Goal: Task Accomplishment & Management: Manage account settings

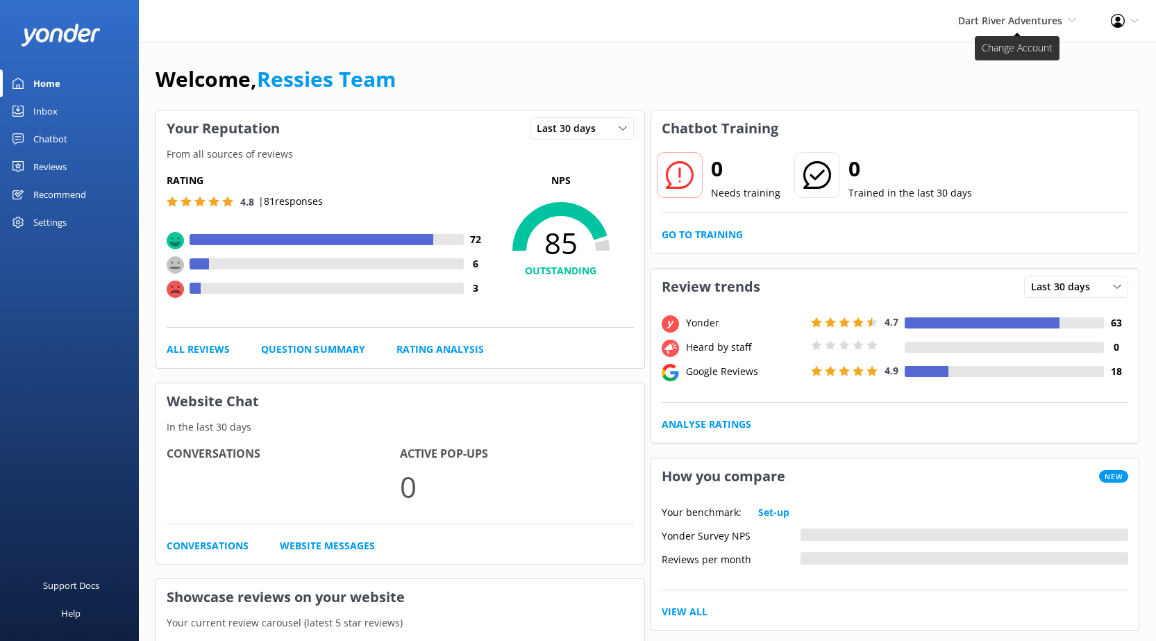
click at [984, 23] on span "Dart River Adventures" at bounding box center [1010, 20] width 104 height 13
click at [995, 63] on link "Shotover Jet" at bounding box center [1025, 59] width 139 height 33
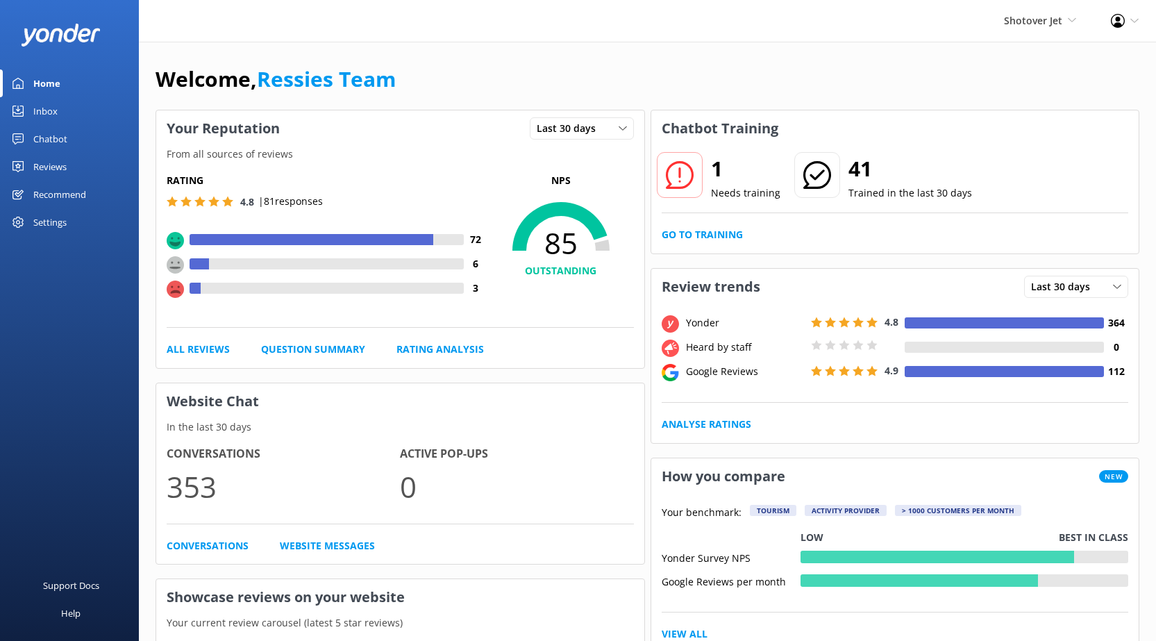
click at [54, 135] on div "Chatbot" at bounding box center [50, 139] width 34 height 28
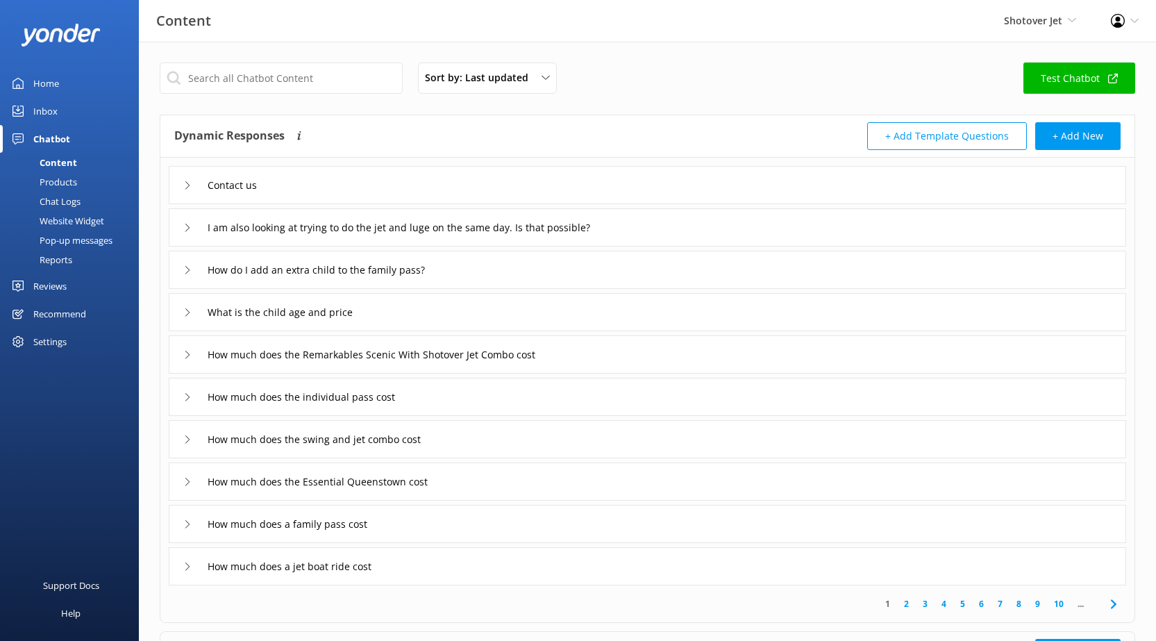
click at [56, 314] on div "Recommend" at bounding box center [59, 314] width 53 height 28
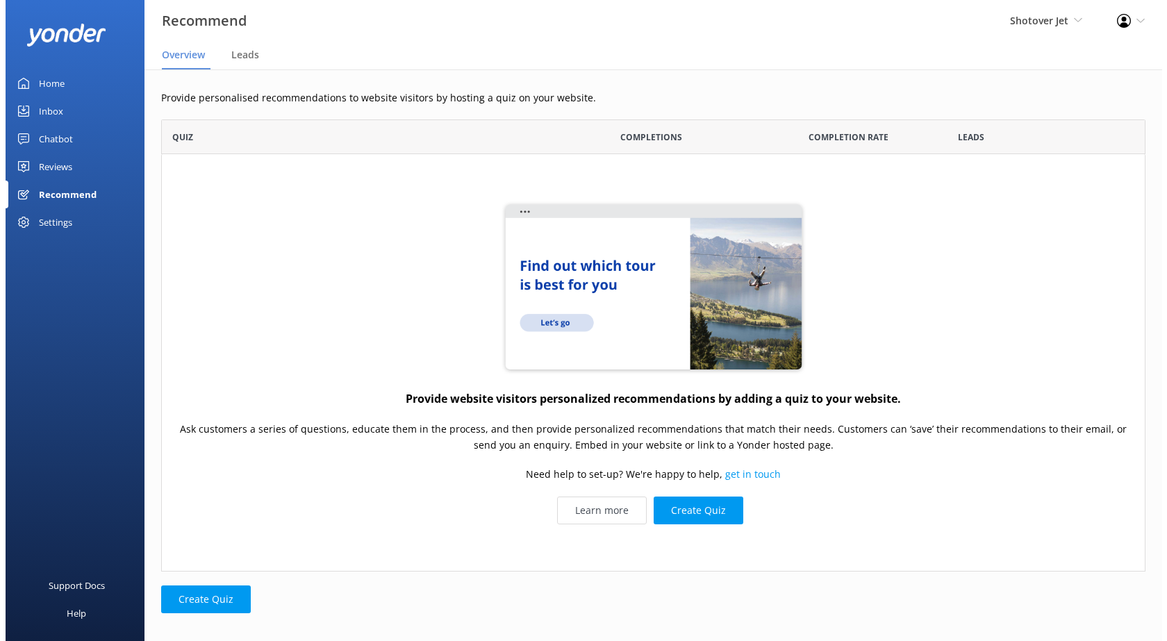
scroll to position [442, 974]
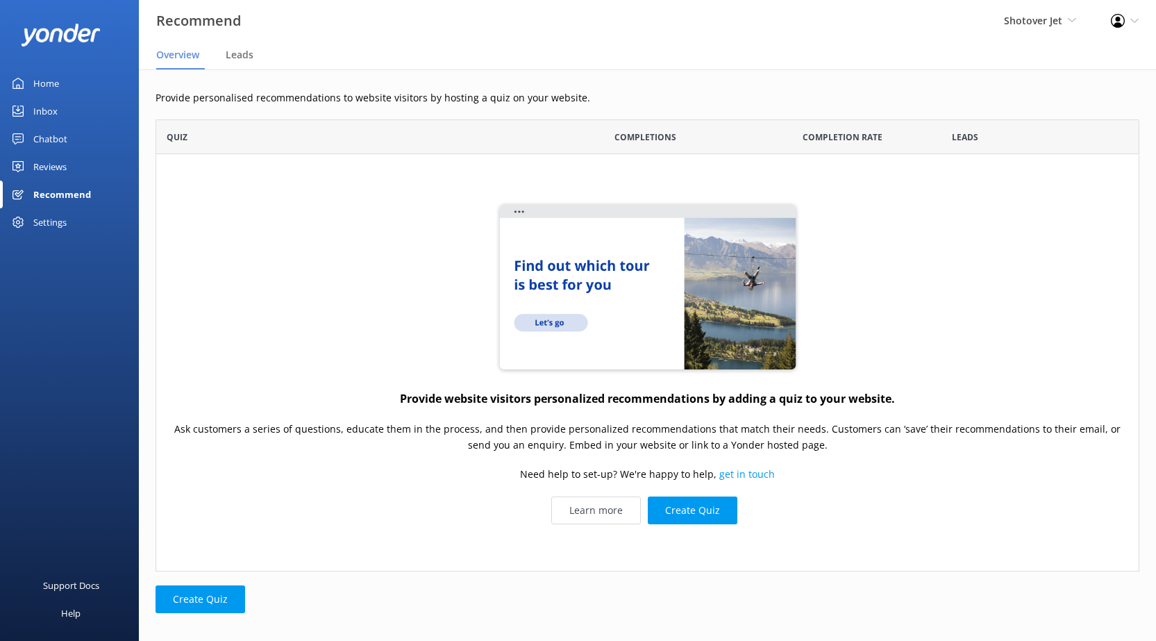
click at [49, 112] on div "Inbox" at bounding box center [45, 111] width 24 height 28
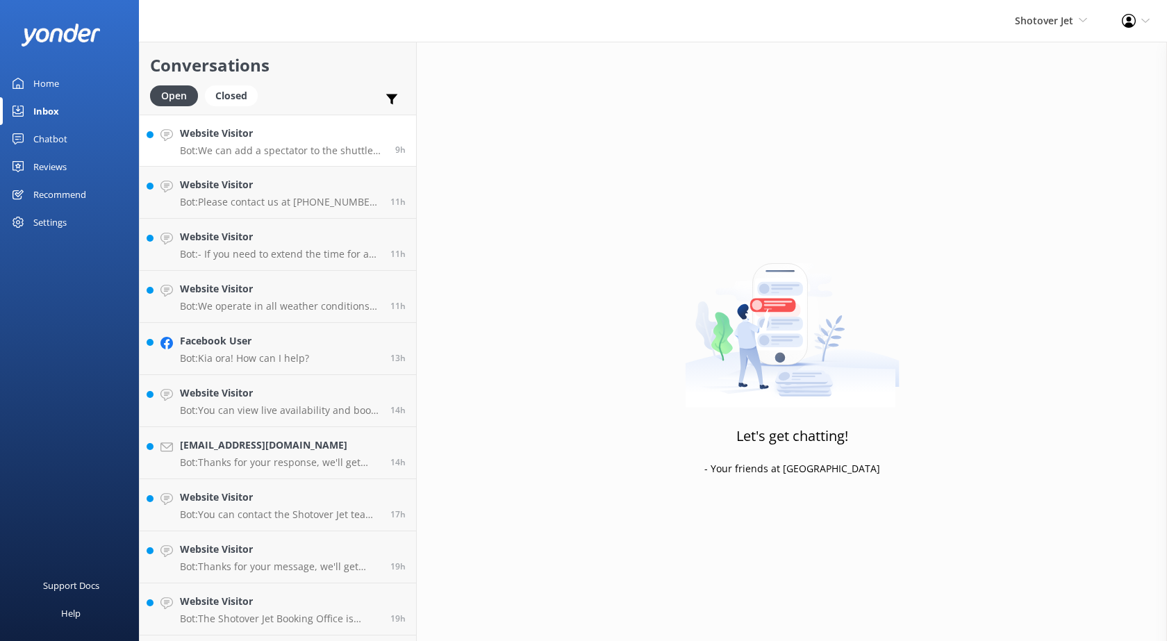
click at [310, 148] on p "Bot: We can add a spectator to the shuttle service if they are traveling with s…" at bounding box center [282, 150] width 205 height 13
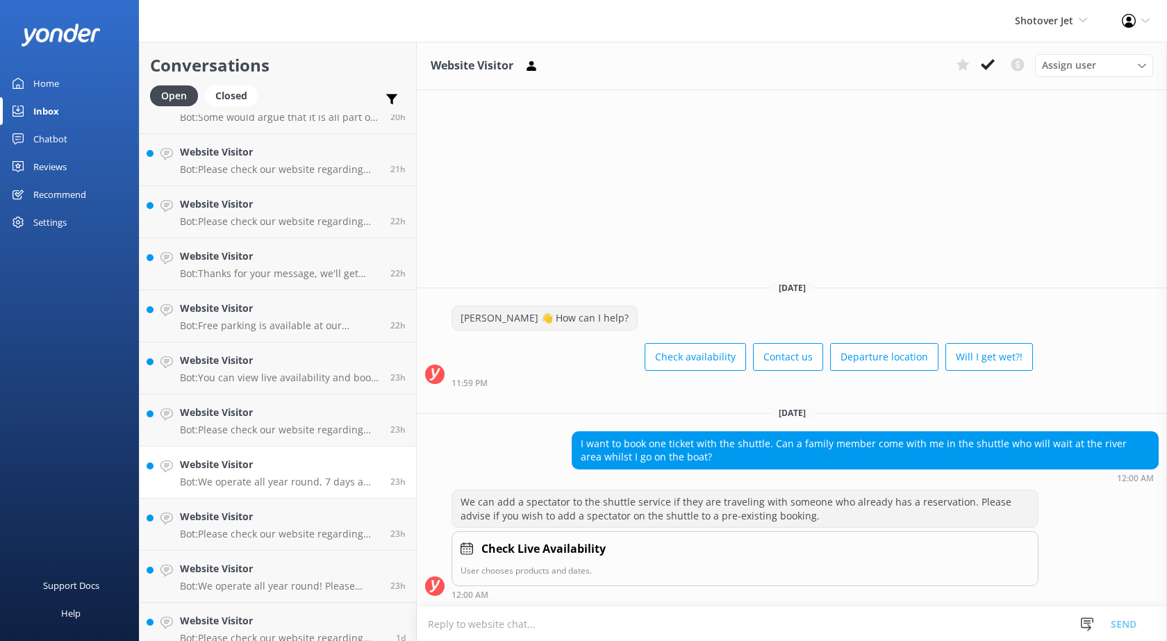
scroll to position [432, 0]
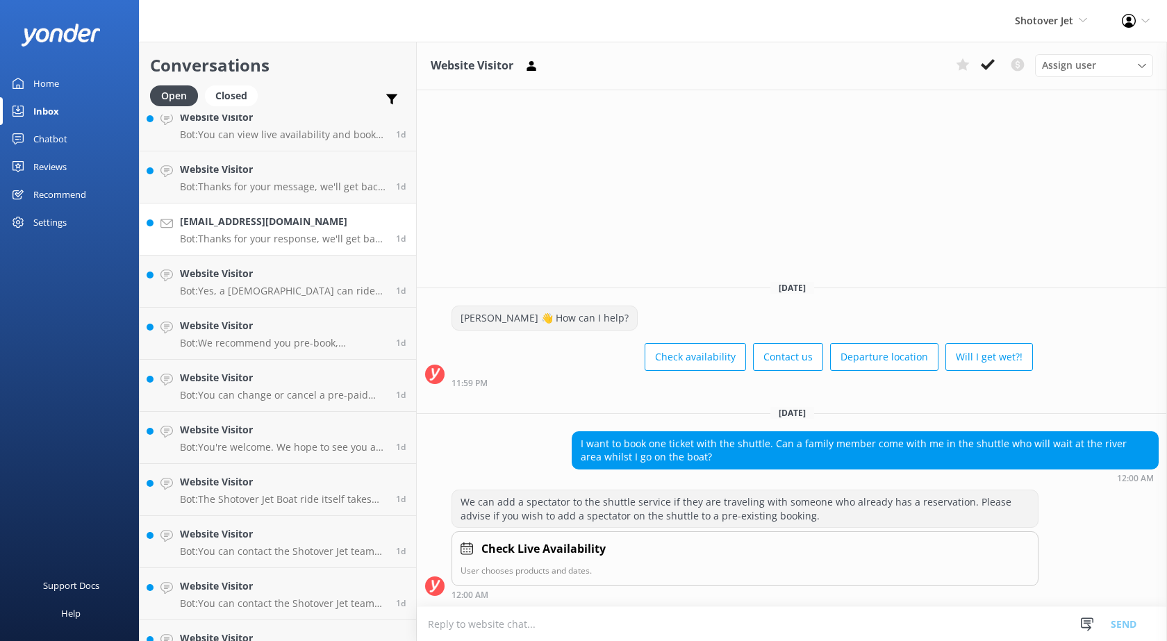
click at [278, 224] on h4 "[EMAIL_ADDRESS][DOMAIN_NAME]" at bounding box center [283, 221] width 206 height 15
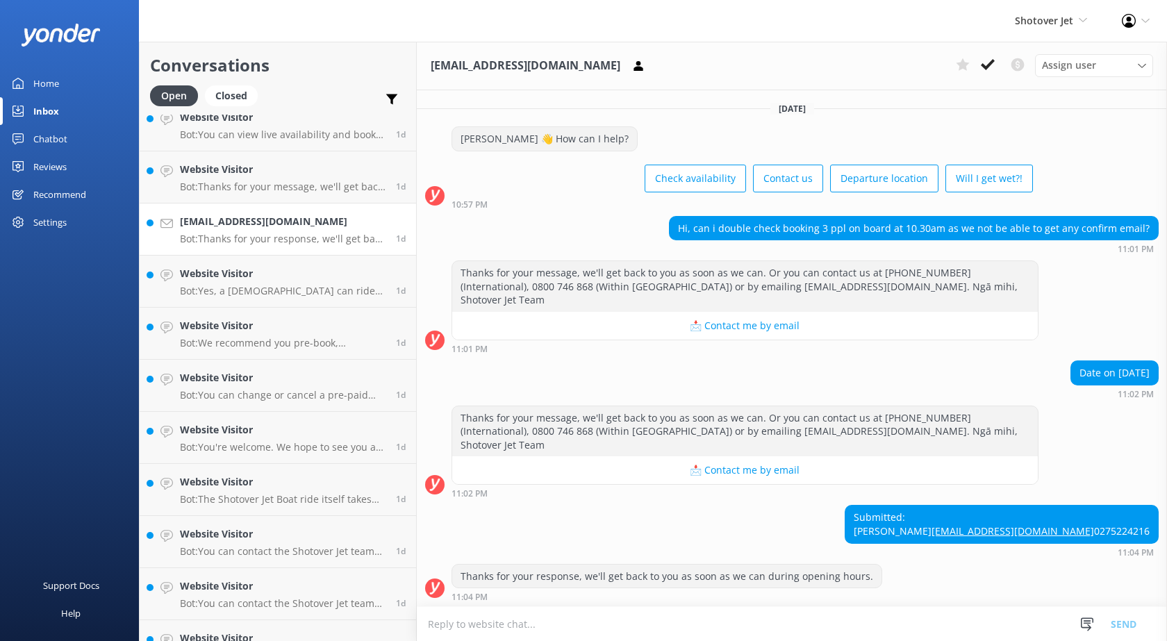
scroll to position [2, 0]
